Goal: Task Accomplishment & Management: Manage account settings

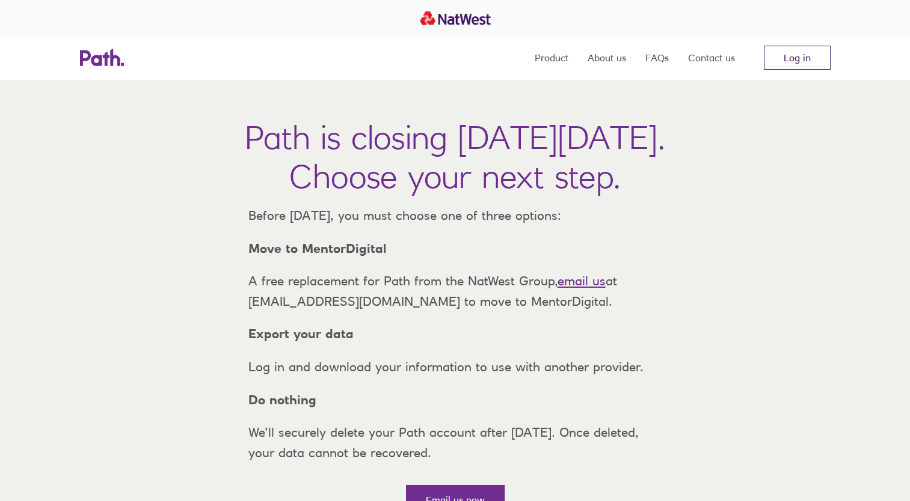
click at [791, 61] on link "Log in" at bounding box center [797, 58] width 67 height 24
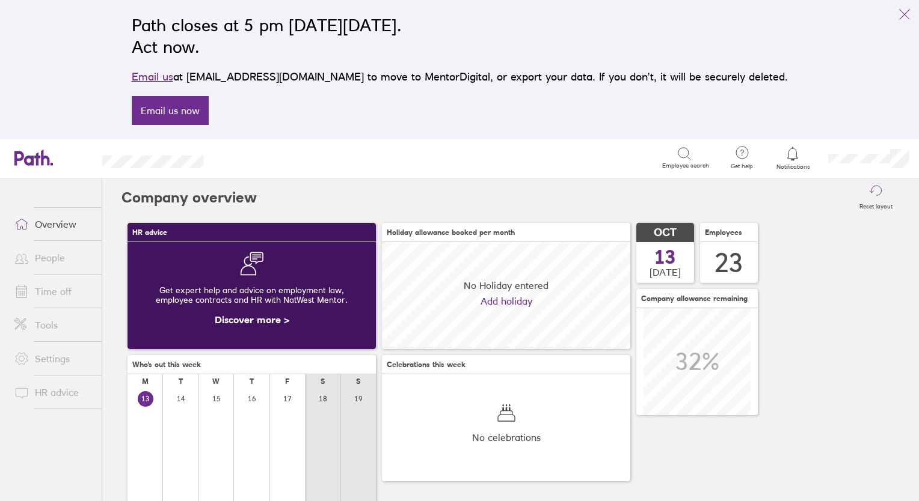
scroll to position [106, 248]
click at [44, 254] on link "People" at bounding box center [53, 258] width 97 height 24
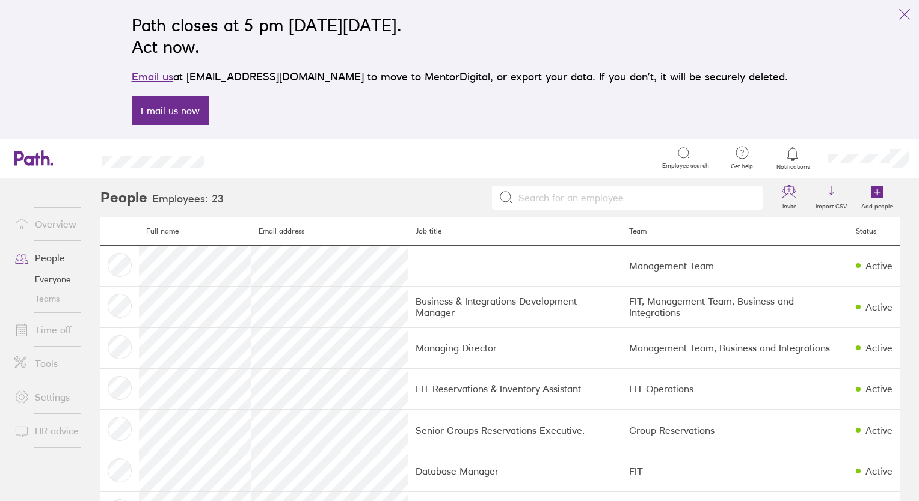
click at [49, 333] on link "Time off" at bounding box center [53, 330] width 97 height 24
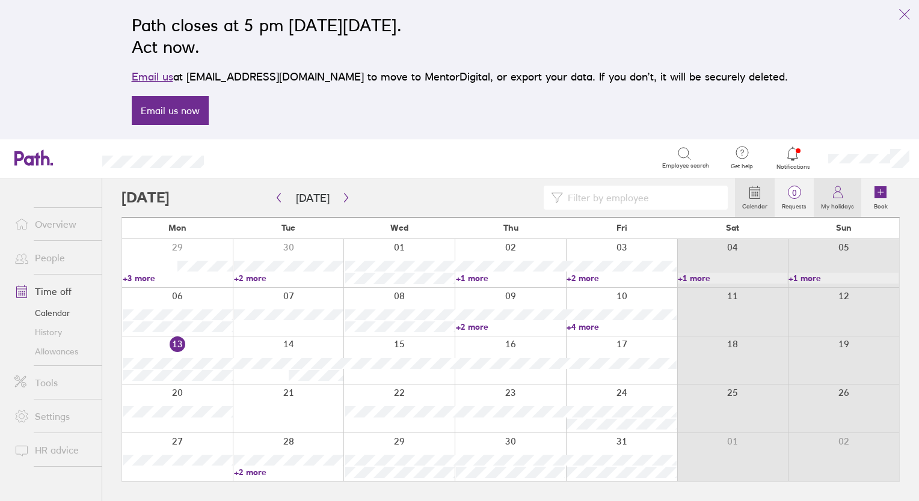
click at [836, 201] on label "My holidays" at bounding box center [838, 205] width 48 height 11
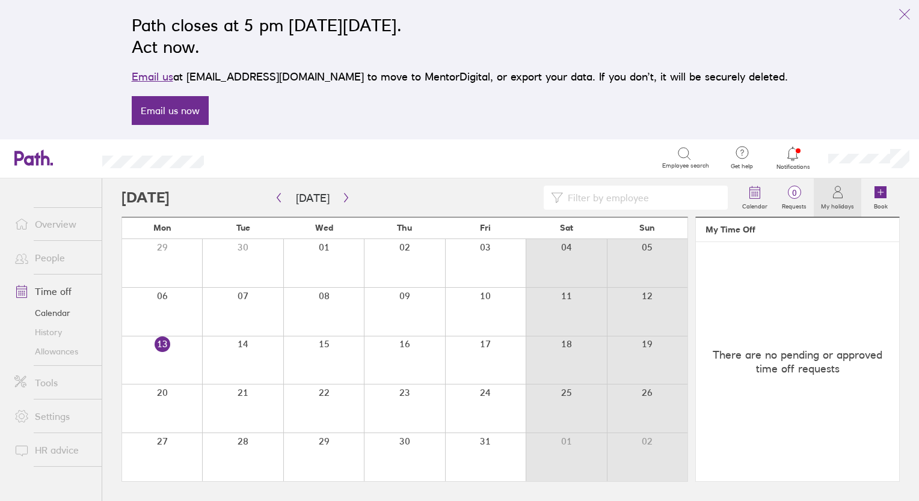
click at [828, 201] on label "My holidays" at bounding box center [838, 205] width 48 height 11
click at [791, 194] on span "0" at bounding box center [793, 193] width 39 height 10
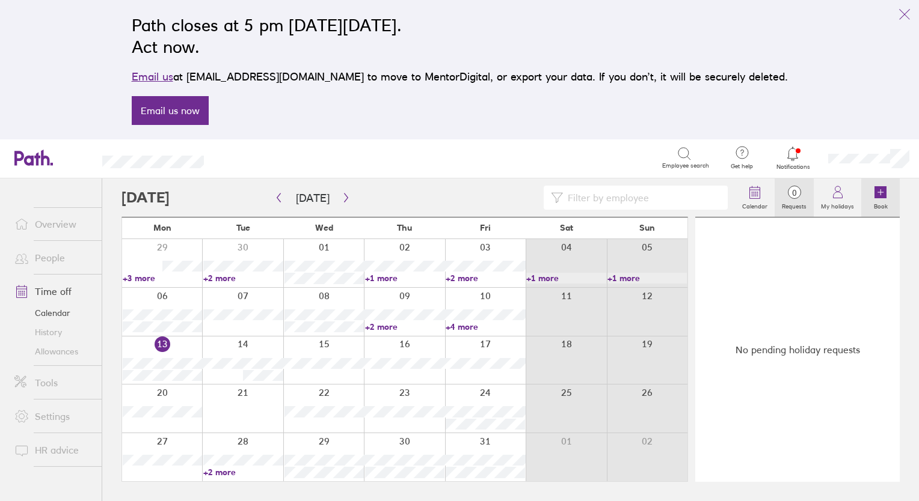
click at [885, 196] on icon at bounding box center [880, 192] width 12 height 12
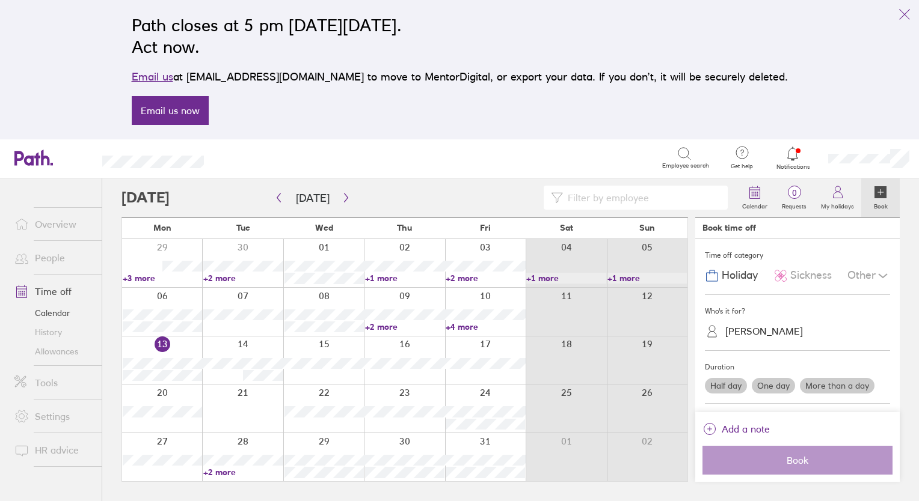
click at [747, 337] on div "Vicki Saxton" at bounding box center [804, 331] width 171 height 19
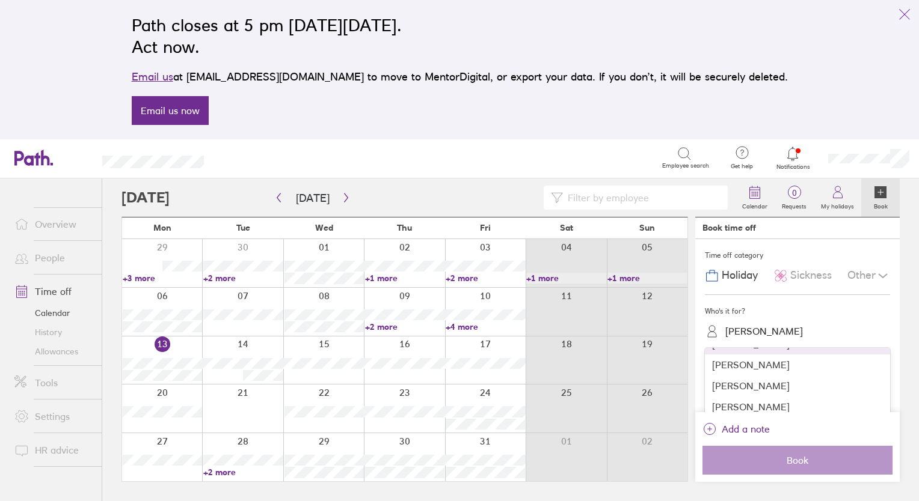
scroll to position [40, 0]
click at [790, 383] on div "Alexandra Okandzi" at bounding box center [797, 384] width 185 height 21
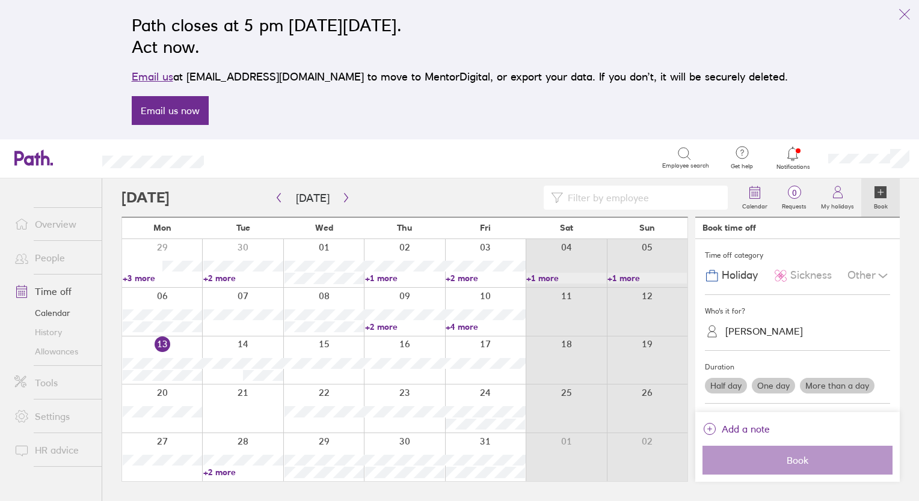
click at [868, 277] on div "Other" at bounding box center [868, 276] width 43 height 23
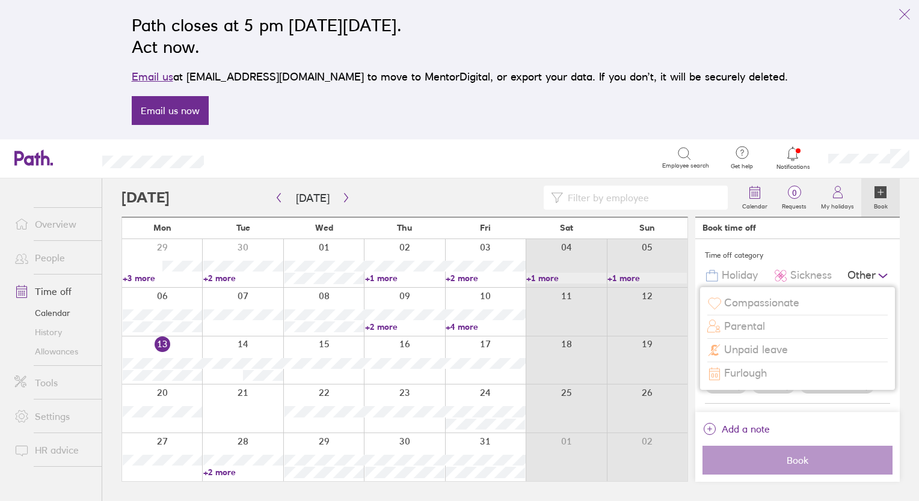
click at [731, 372] on span "Furlough" at bounding box center [745, 373] width 43 height 13
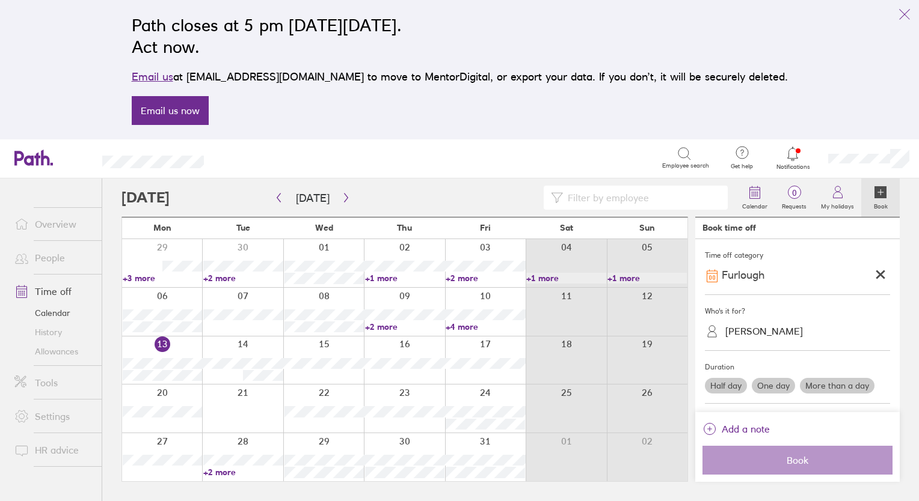
click at [817, 387] on label "More than a day" at bounding box center [837, 386] width 75 height 16
click at [0, 0] on input "More than a day" at bounding box center [0, 0] width 0 height 0
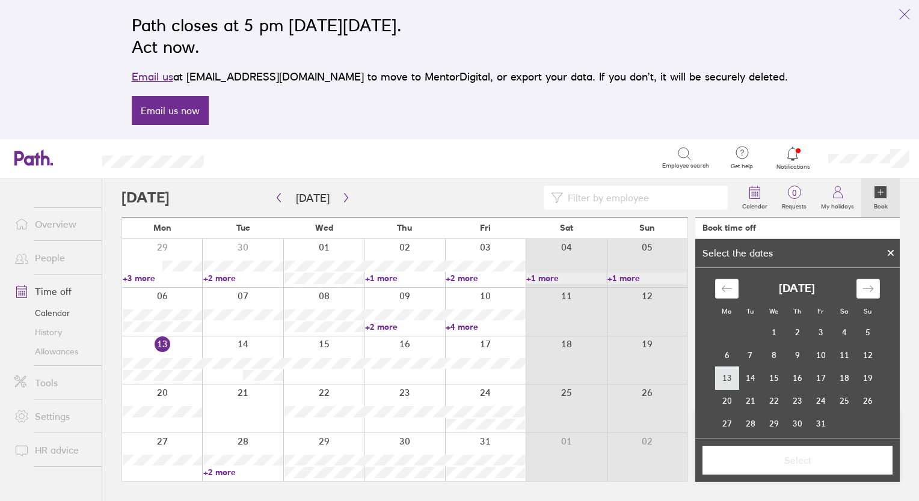
click at [721, 381] on td "13" at bounding box center [726, 378] width 23 height 23
click at [743, 381] on td "14" at bounding box center [749, 378] width 23 height 23
click at [773, 459] on span "Select" at bounding box center [797, 460] width 173 height 11
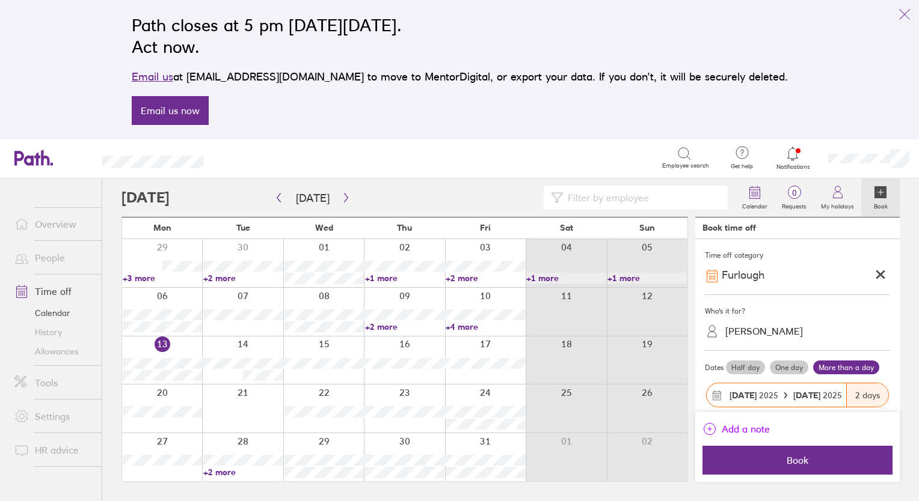
click at [754, 432] on span "Add a note" at bounding box center [746, 429] width 48 height 19
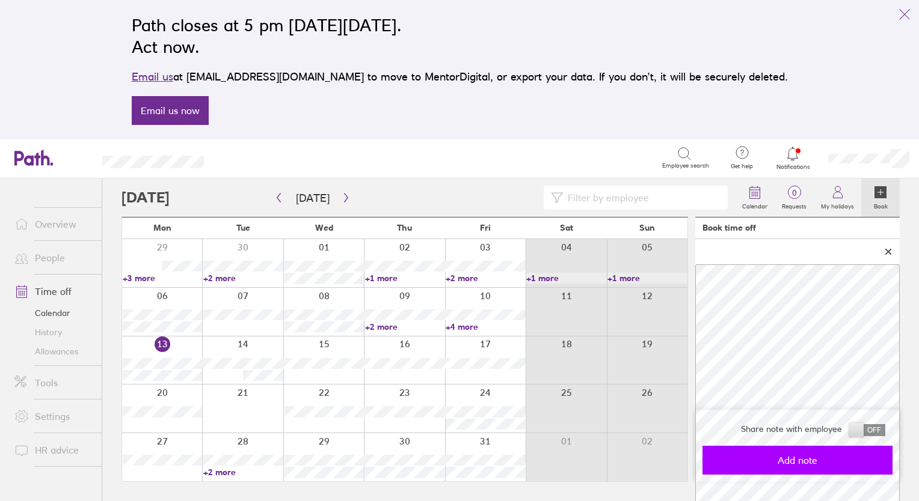
click at [784, 457] on span "Add note" at bounding box center [797, 460] width 173 height 11
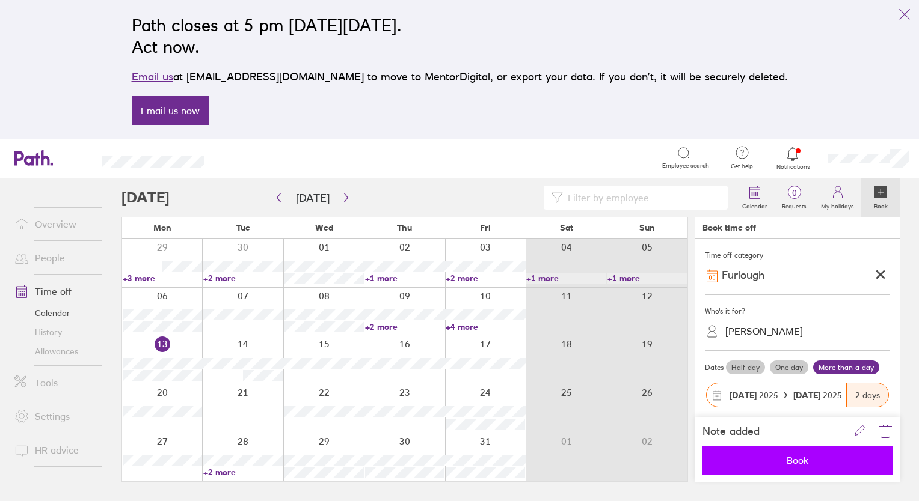
click at [790, 465] on span "Book" at bounding box center [797, 460] width 173 height 11
